Goal: Browse casually: Explore the website without a specific task or goal

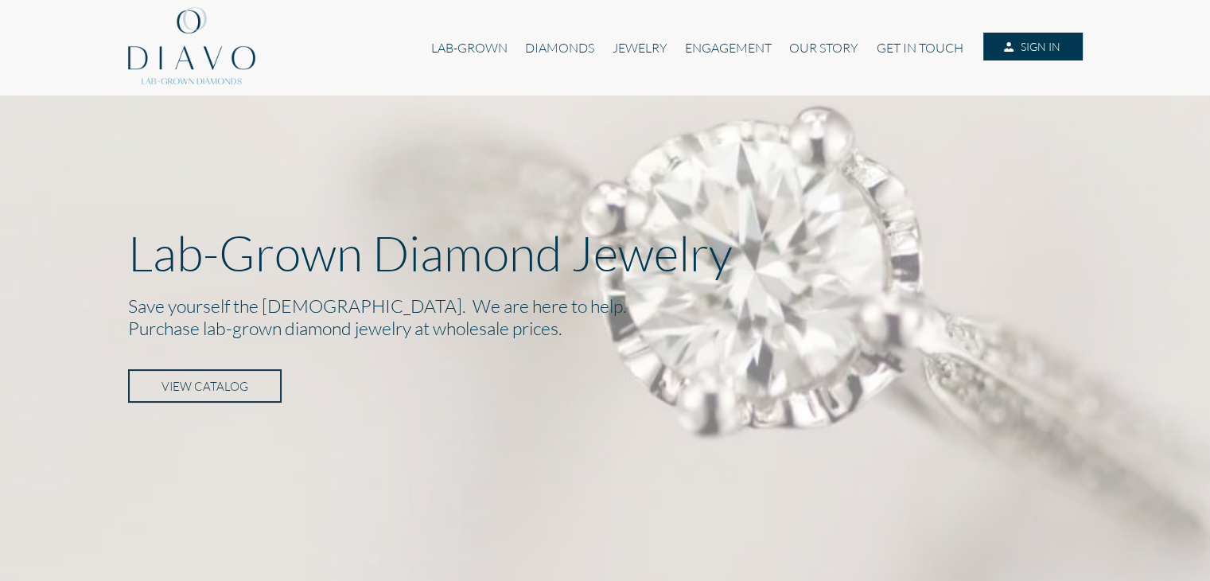
click at [254, 377] on link "VIEW CATALOG" at bounding box center [204, 385] width 153 height 33
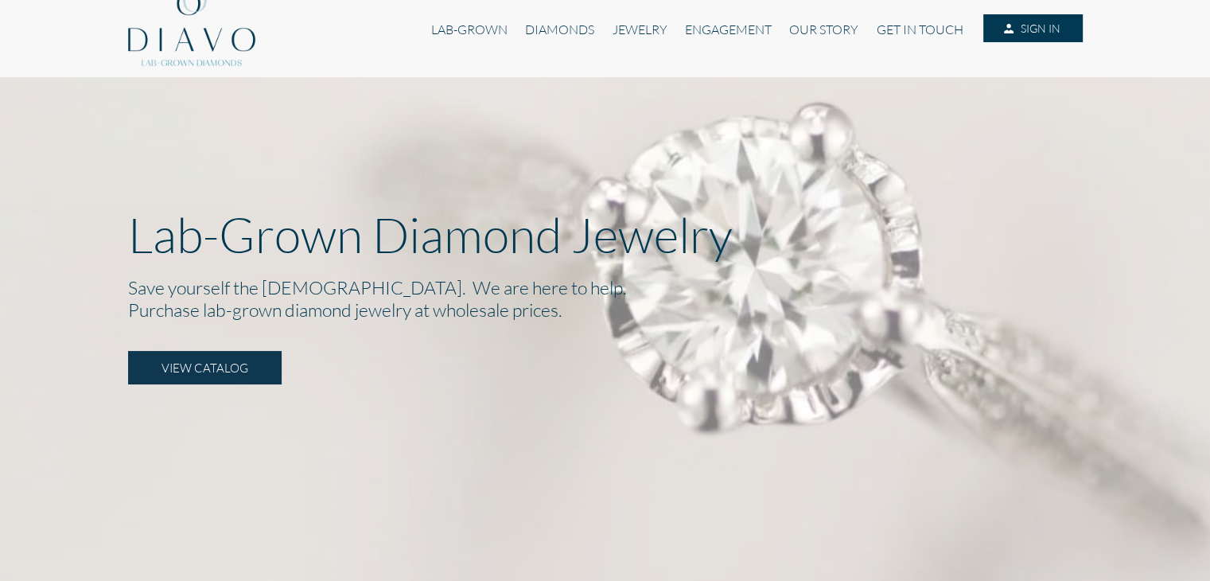
scroll to position [19, 0]
click at [247, 371] on link "VIEW CATALOG" at bounding box center [204, 366] width 153 height 33
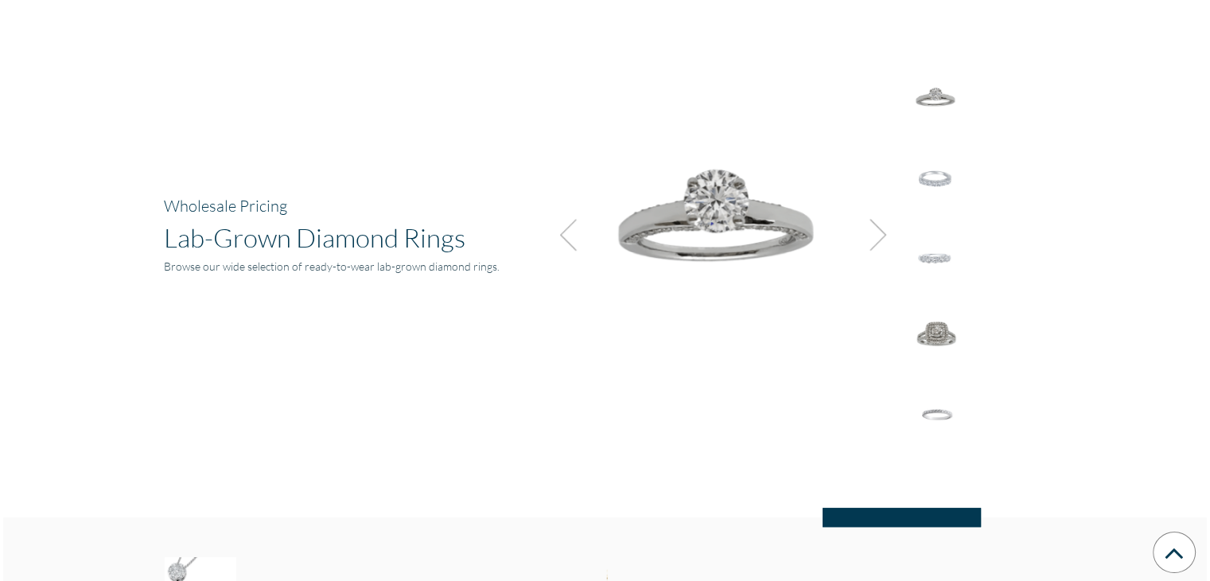
scroll to position [1106, 0]
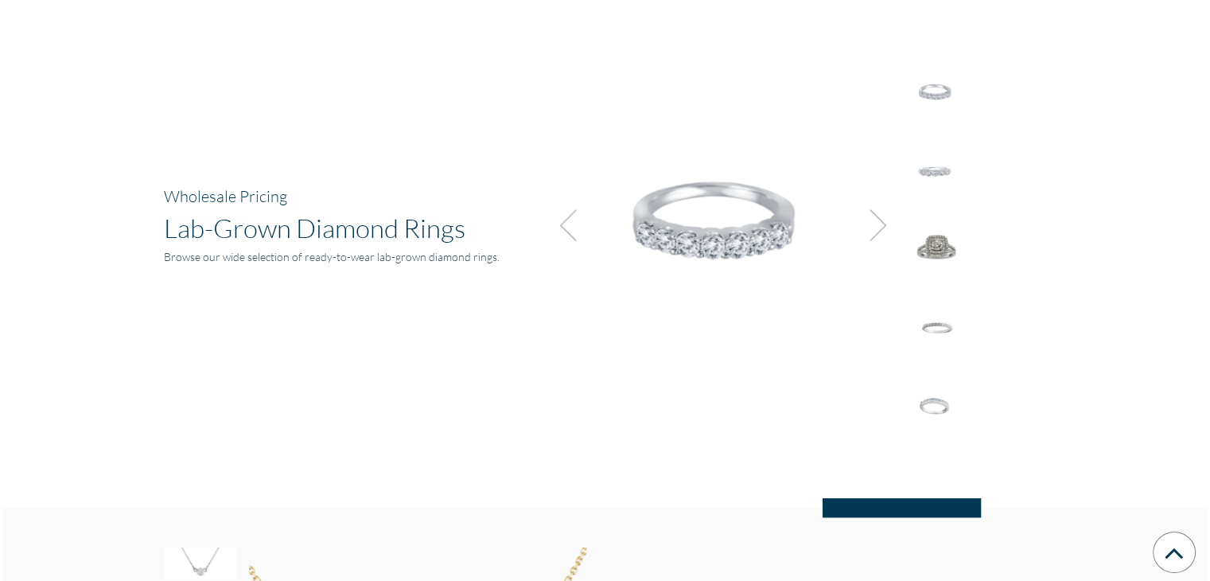
click at [883, 220] on img at bounding box center [873, 225] width 43 height 43
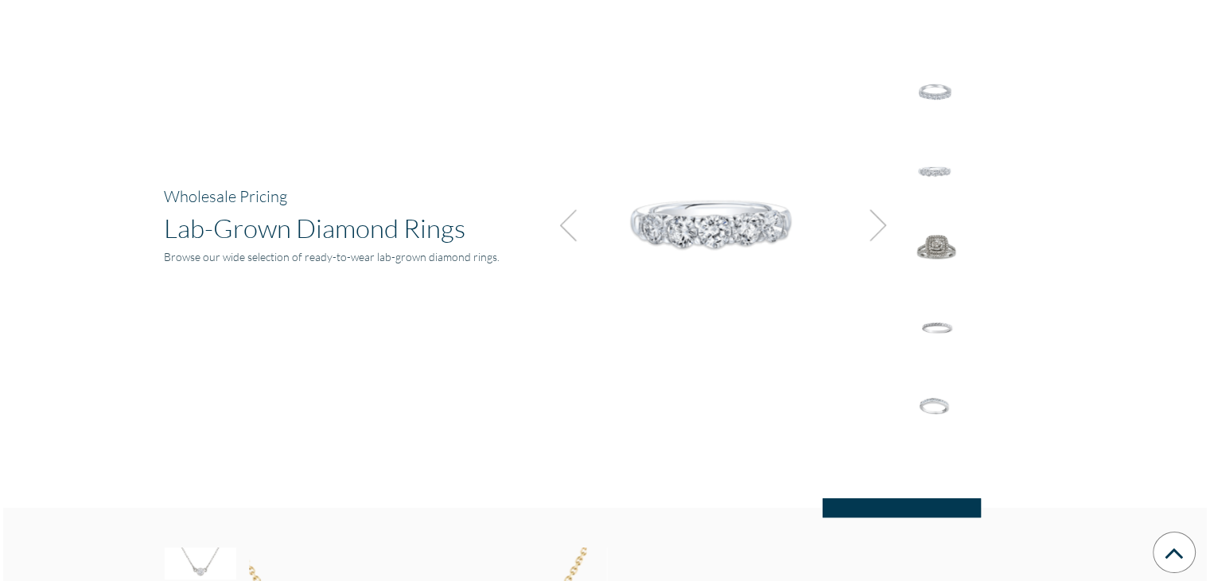
click at [883, 220] on img at bounding box center [873, 225] width 43 height 43
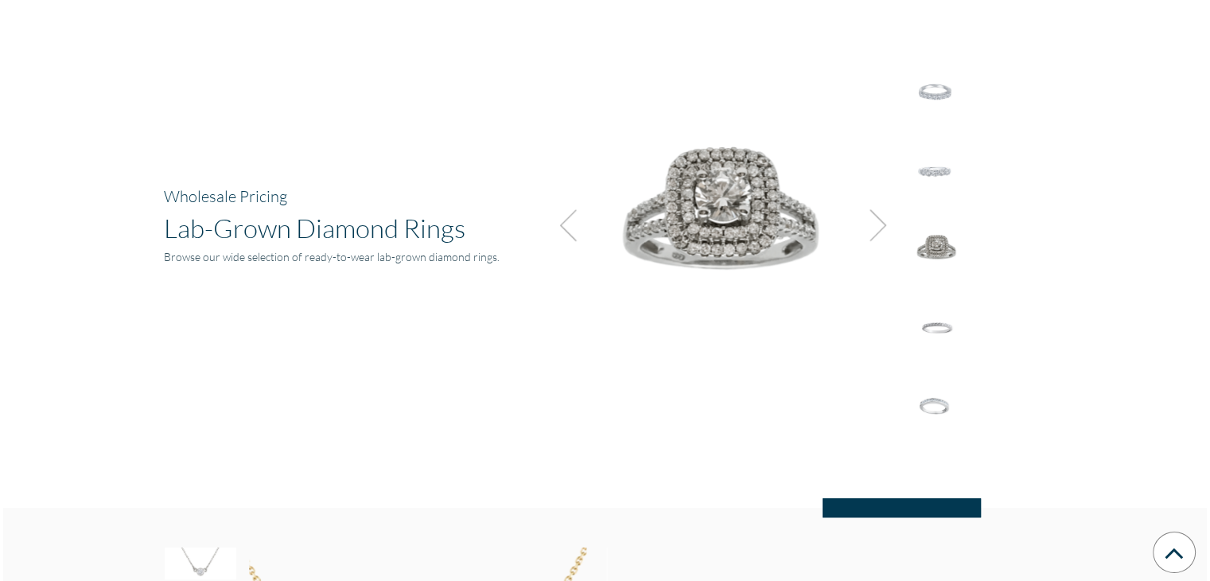
click at [883, 220] on img at bounding box center [873, 225] width 43 height 43
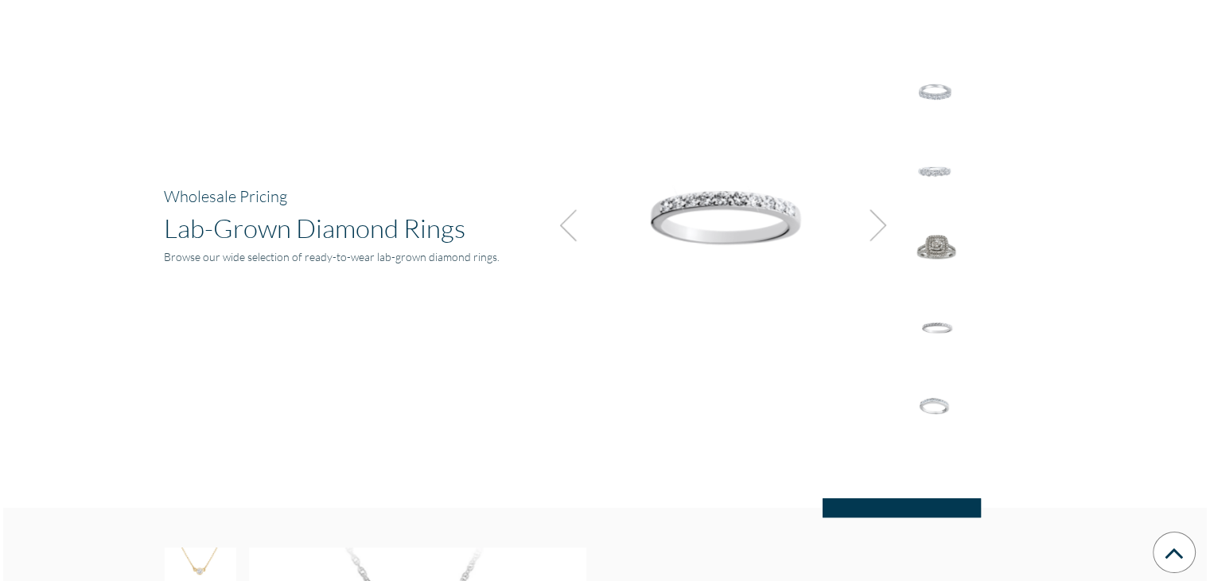
click at [883, 220] on img at bounding box center [873, 225] width 43 height 43
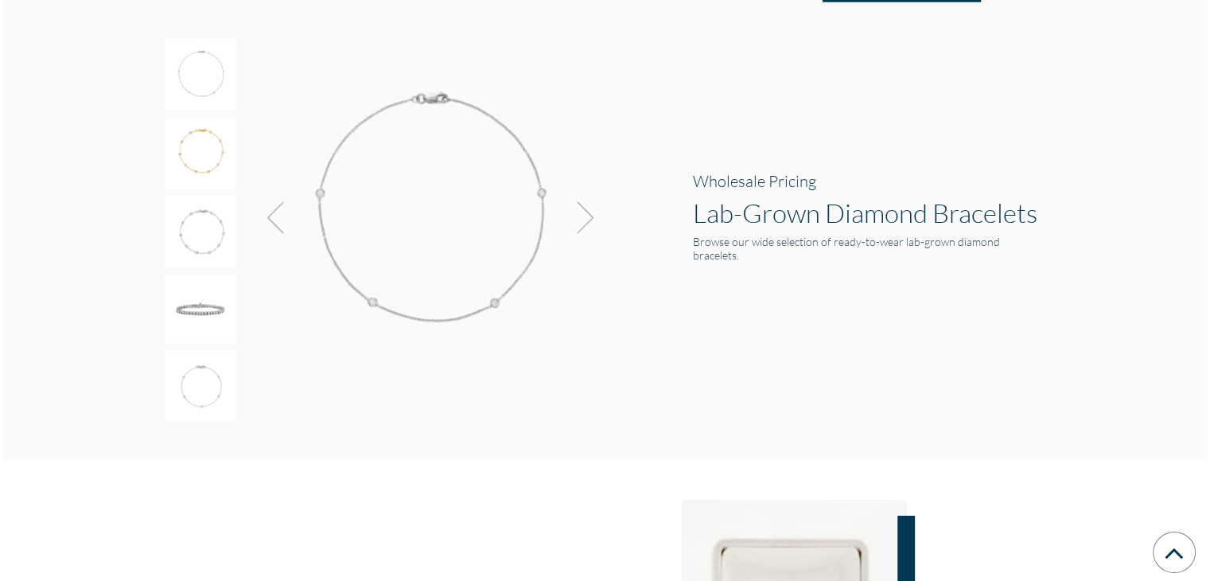
scroll to position [2580, 0]
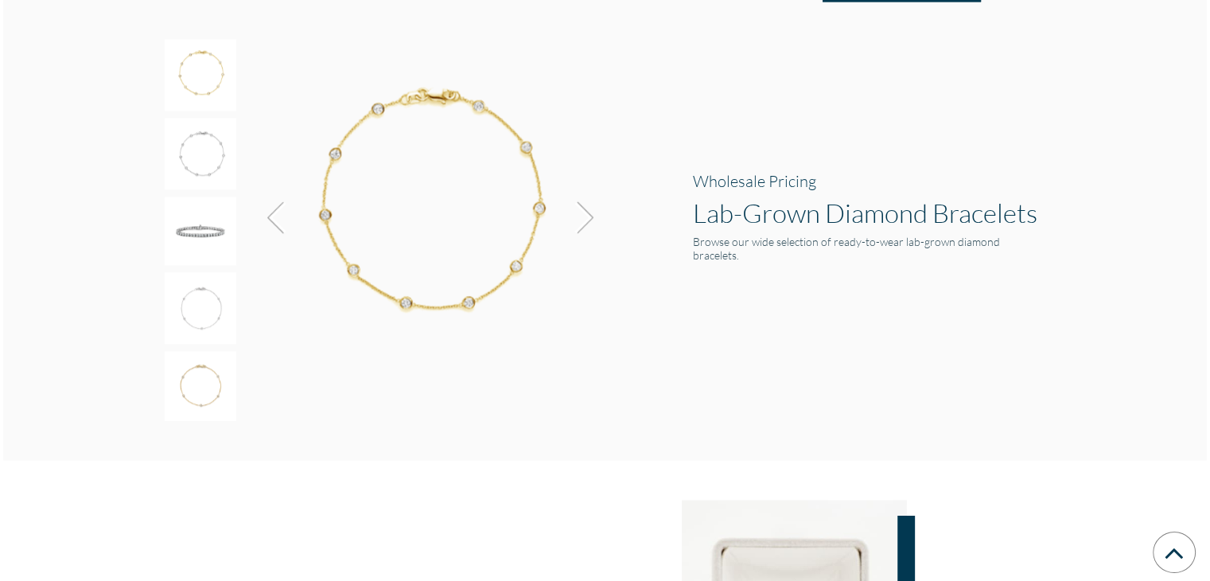
click at [589, 219] on img at bounding box center [580, 217] width 43 height 43
click at [849, 217] on h1 "Lab-Grown Diamond Bracelets" at bounding box center [869, 212] width 354 height 32
click at [862, 228] on h1 "Lab-Grown Diamond Bracelets" at bounding box center [869, 212] width 354 height 32
click at [758, 241] on h6 "Browse our wide selection of ready-to-wear lab-grown diamond bracelets." at bounding box center [869, 248] width 354 height 27
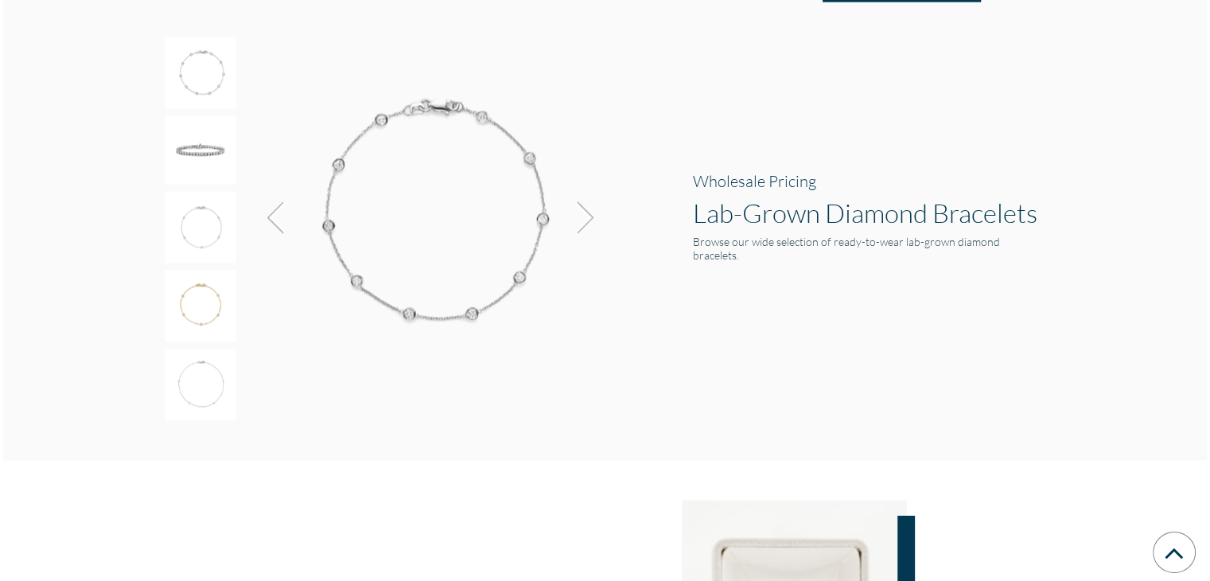
click at [212, 145] on img at bounding box center [201, 149] width 72 height 68
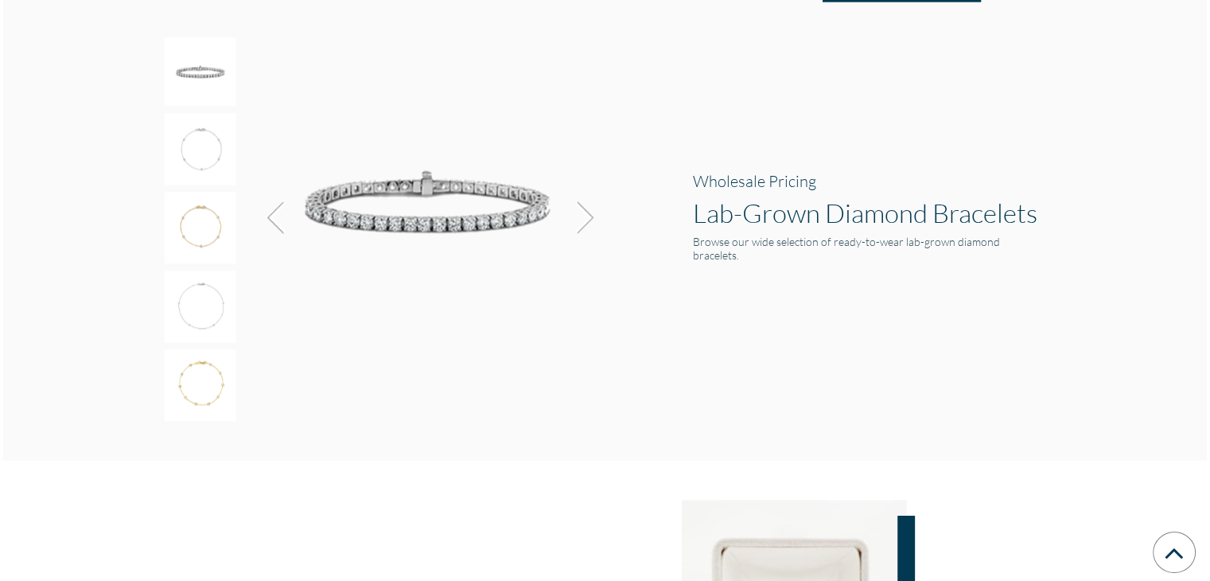
click at [194, 201] on img at bounding box center [201, 228] width 72 height 72
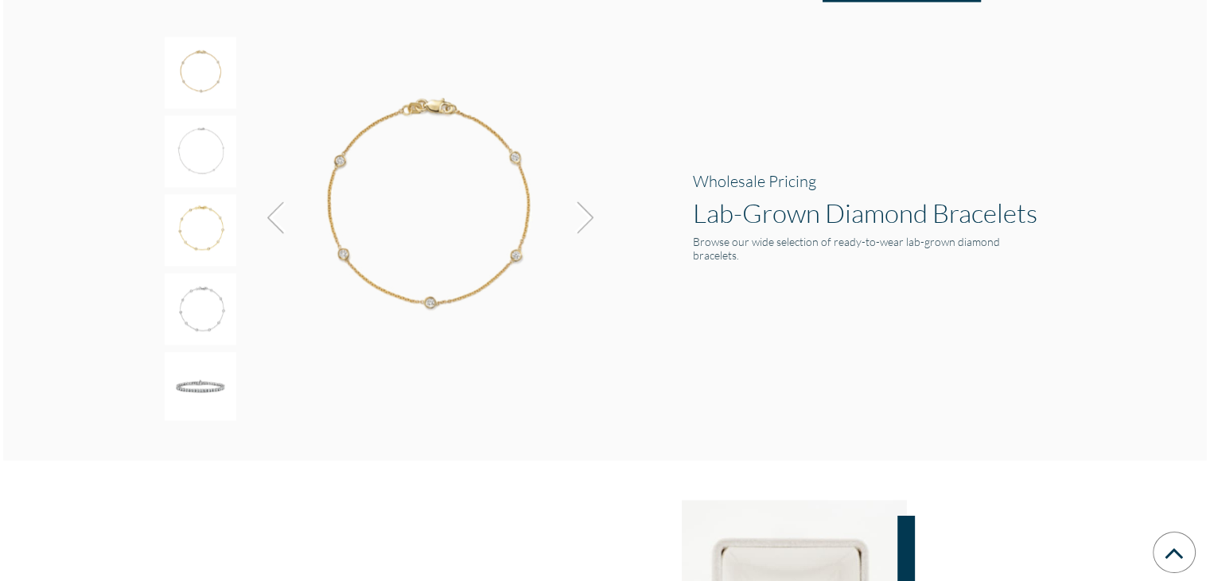
click at [197, 273] on img at bounding box center [201, 309] width 72 height 72
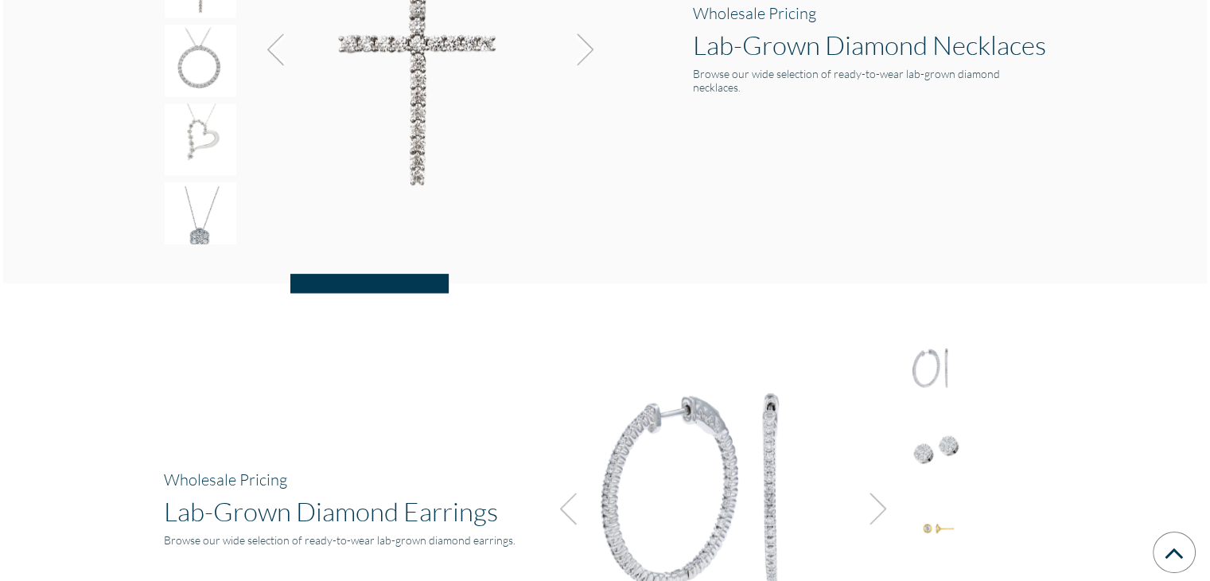
scroll to position [1741, 0]
